Goal: Book appointment/travel/reservation

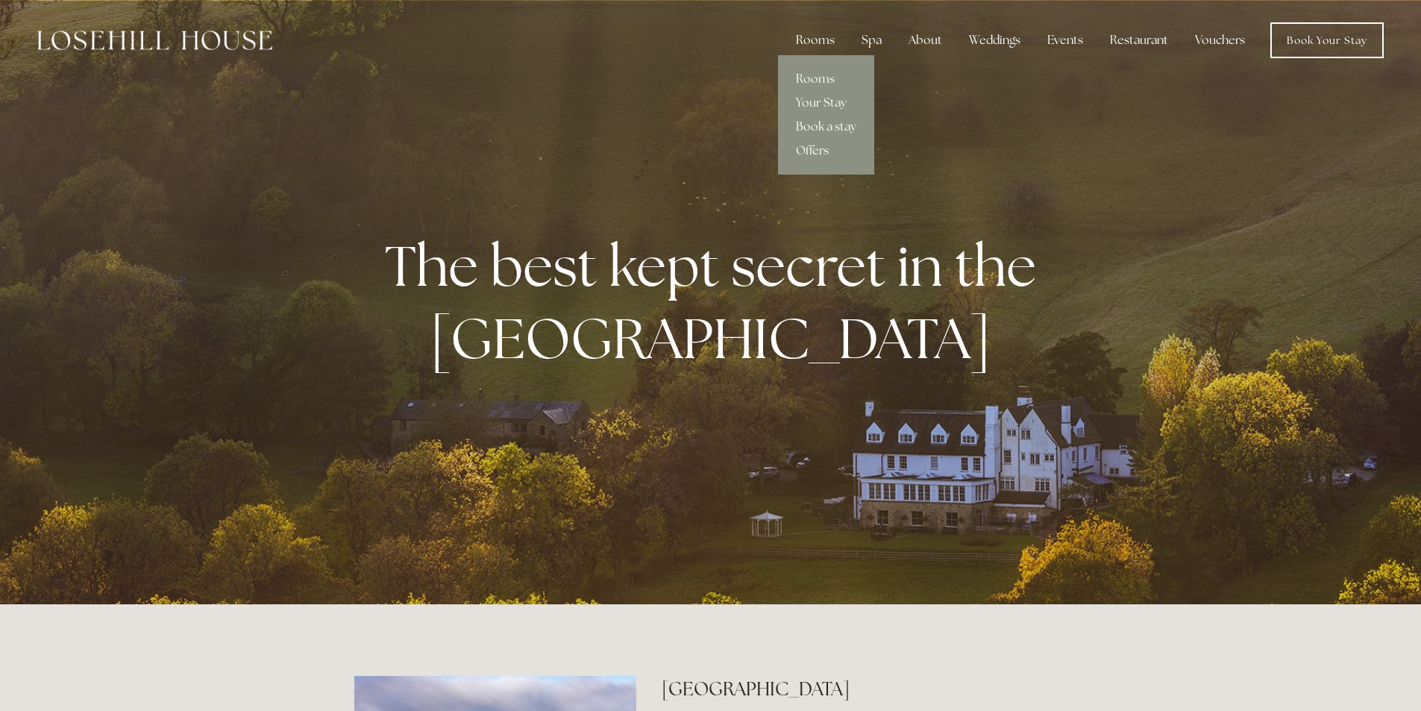
click at [823, 125] on link "Book a stay" at bounding box center [826, 127] width 96 height 24
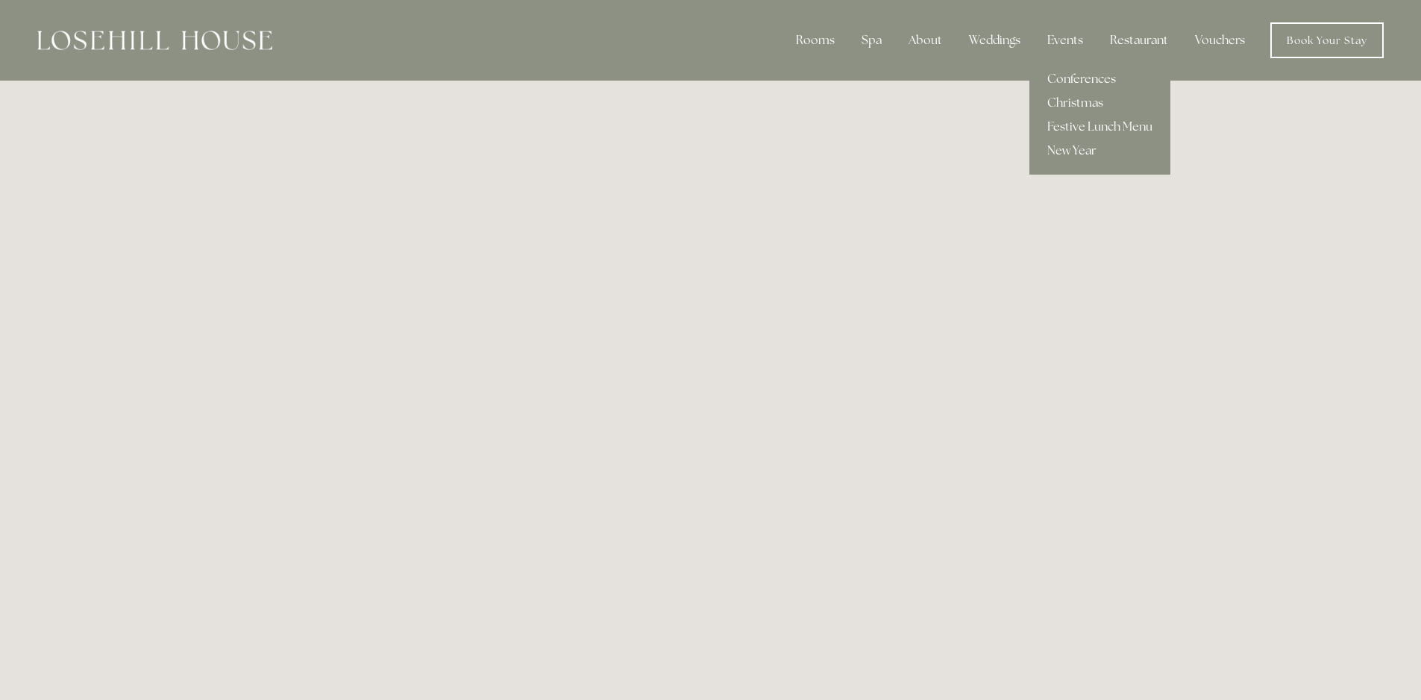
click at [1069, 148] on link "New Year" at bounding box center [1099, 151] width 141 height 24
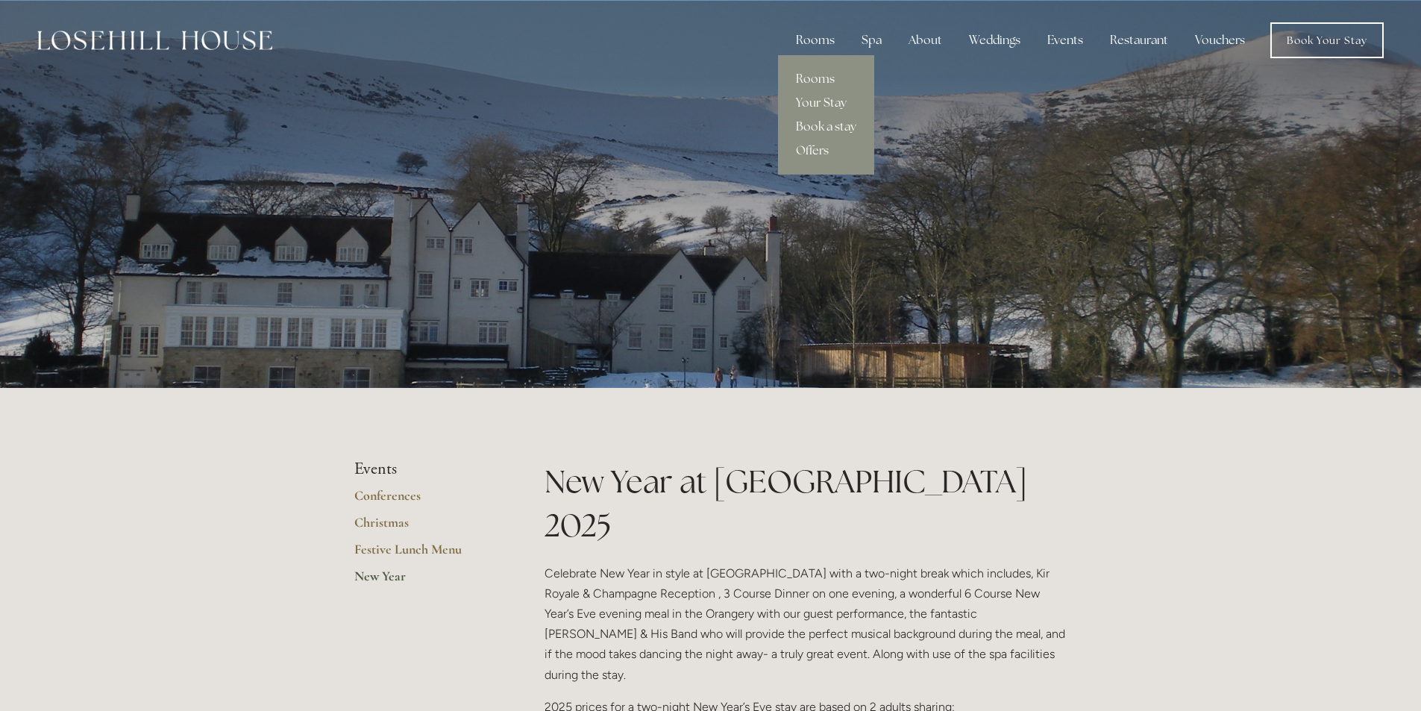
click at [812, 41] on div "Rooms" at bounding box center [815, 40] width 63 height 30
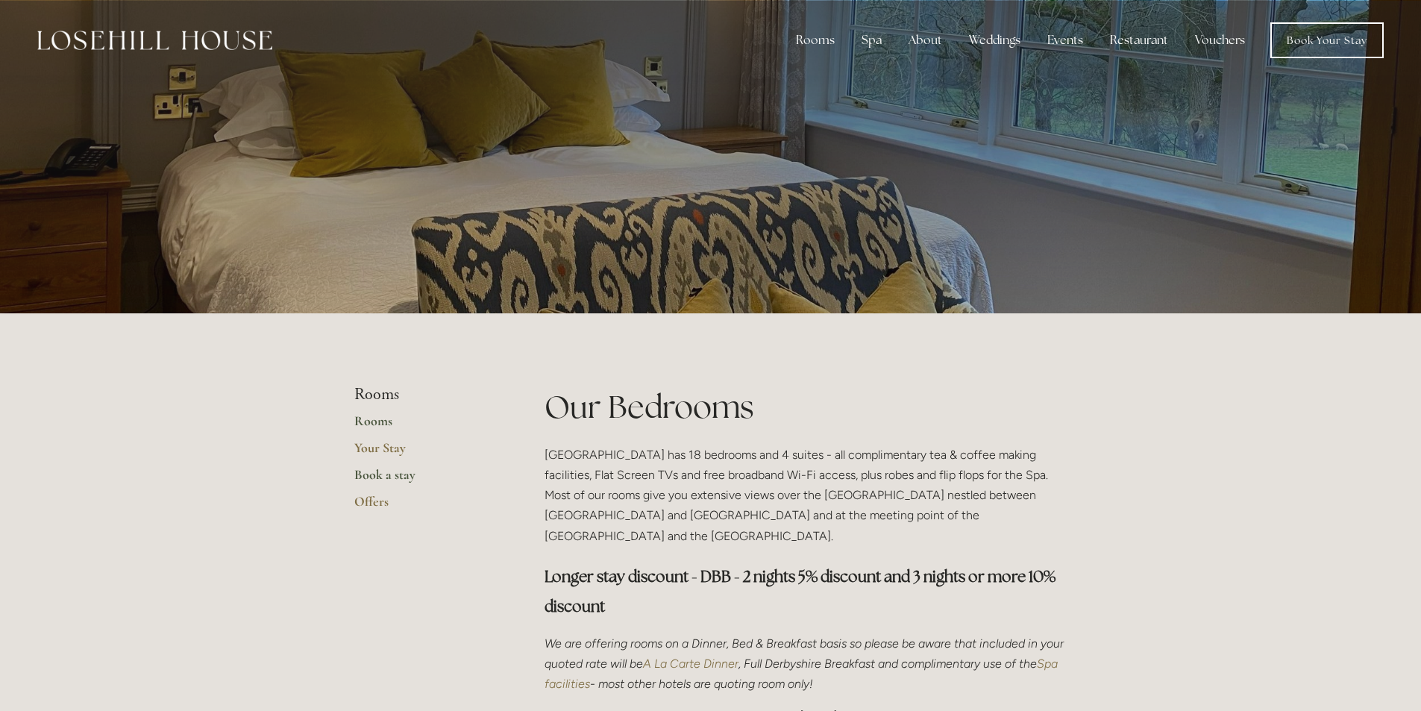
click at [392, 474] on link "Book a stay" at bounding box center [425, 479] width 142 height 27
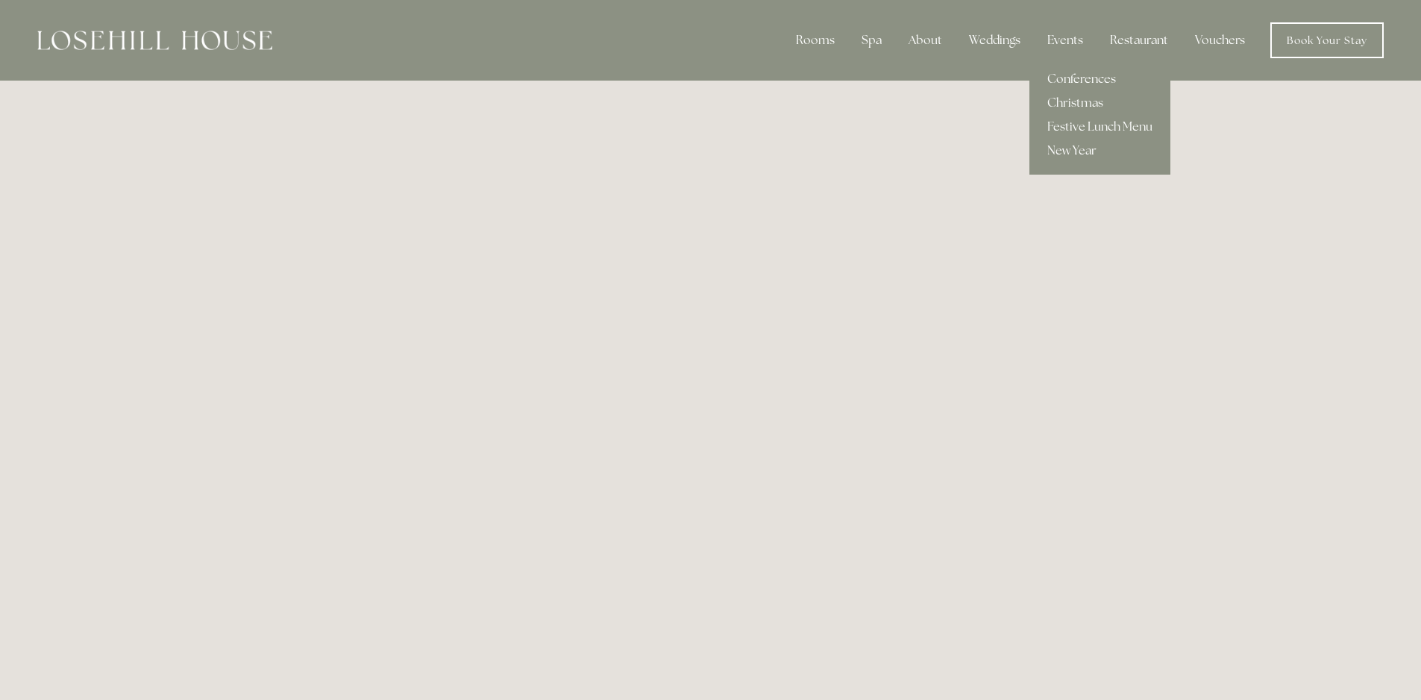
click at [1063, 148] on link "New Year" at bounding box center [1099, 151] width 141 height 24
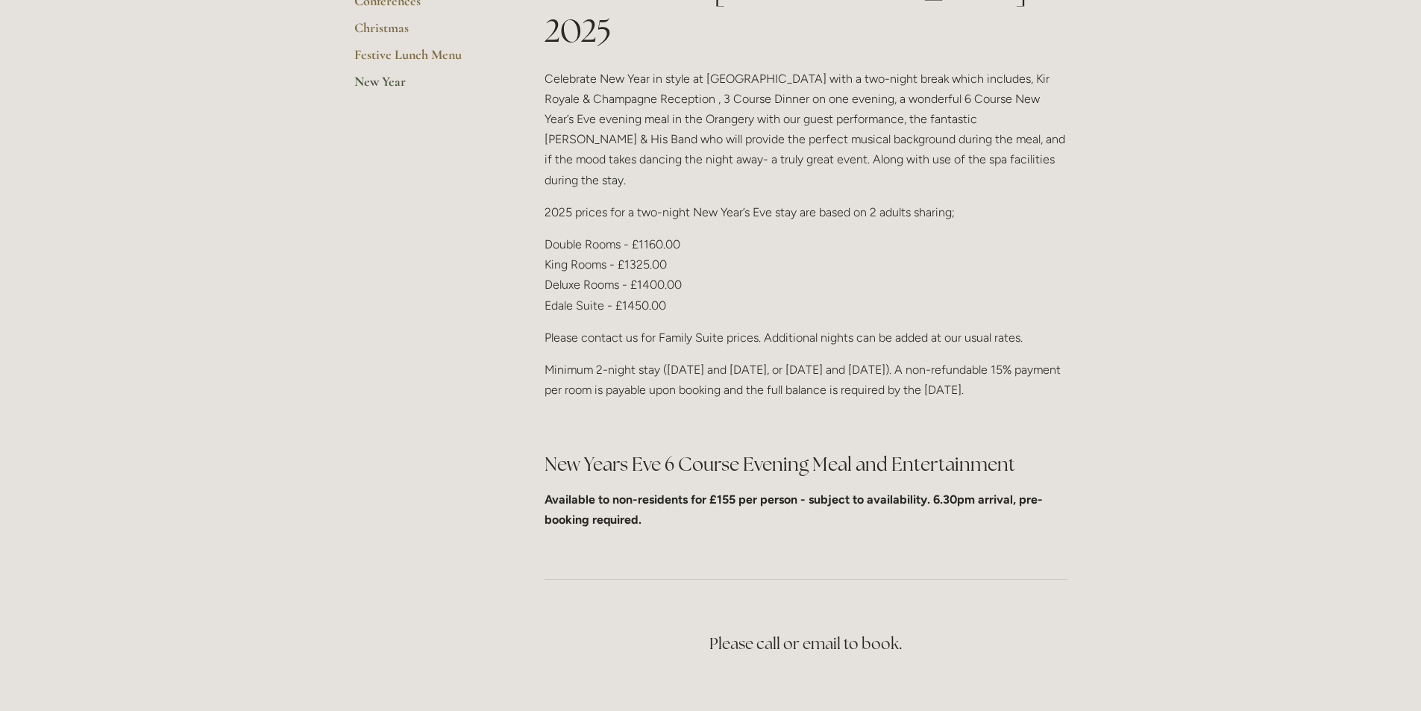
scroll to position [522, 0]
